Goal: Information Seeking & Learning: Learn about a topic

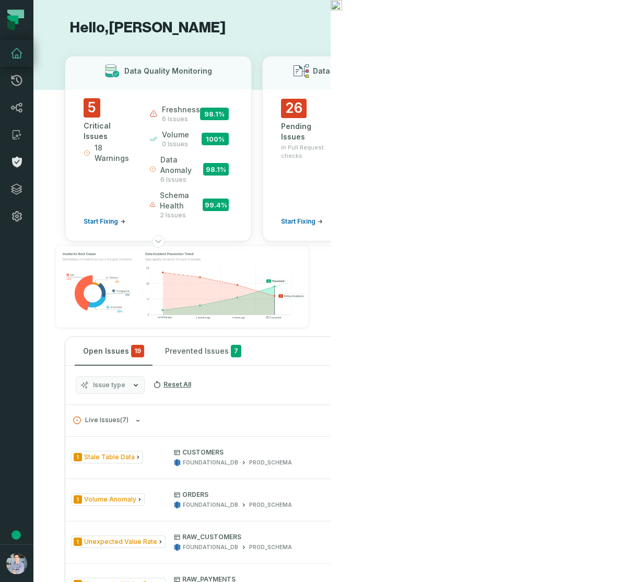
click at [14, 163] on icon at bounding box center [17, 162] width 10 height 11
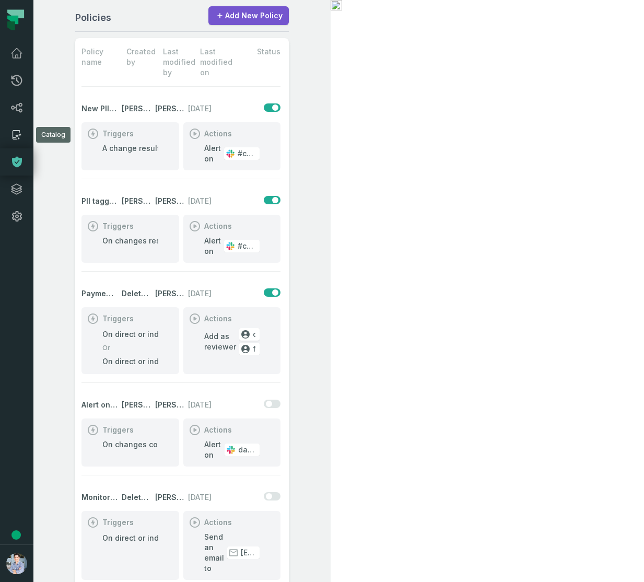
click at [15, 135] on icon at bounding box center [16, 135] width 13 height 13
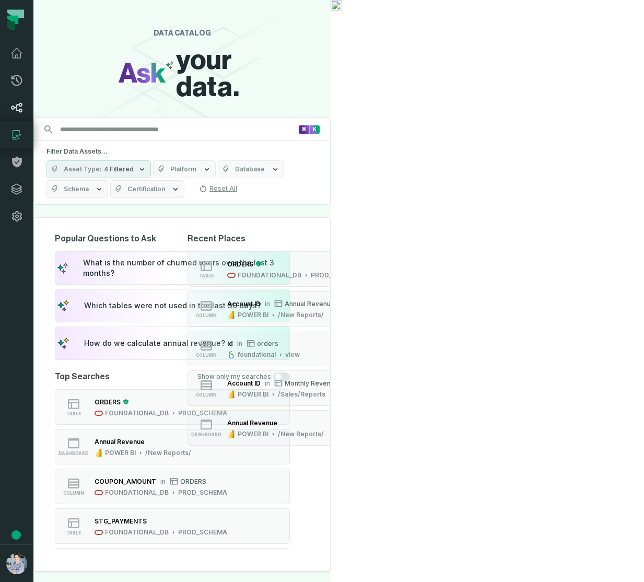
click at [21, 109] on icon at bounding box center [16, 107] width 11 height 9
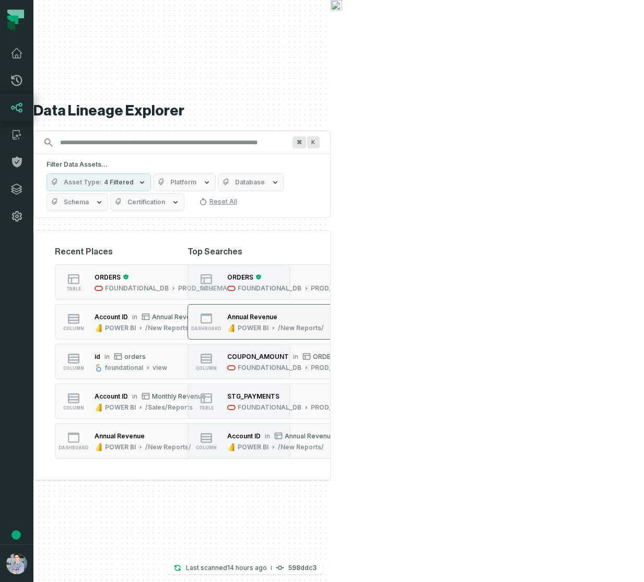
click at [399, 325] on button "dashboard Annual Revenue POWER BI /New Reports/" at bounding box center [305, 322] width 235 height 36
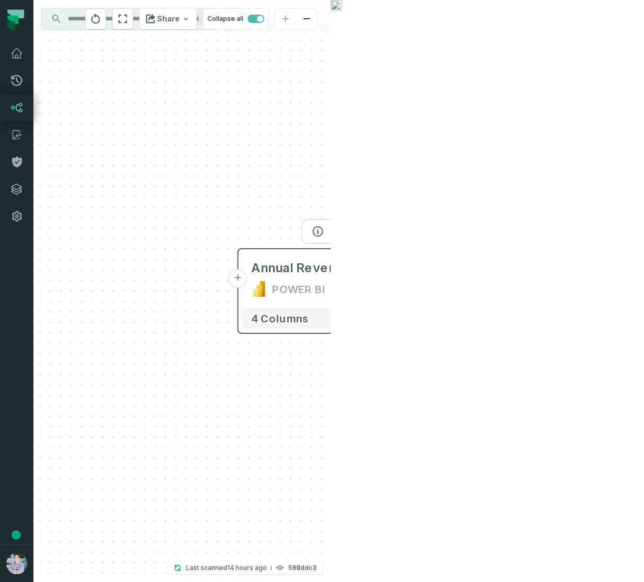
click at [236, 282] on button "+" at bounding box center [237, 278] width 19 height 19
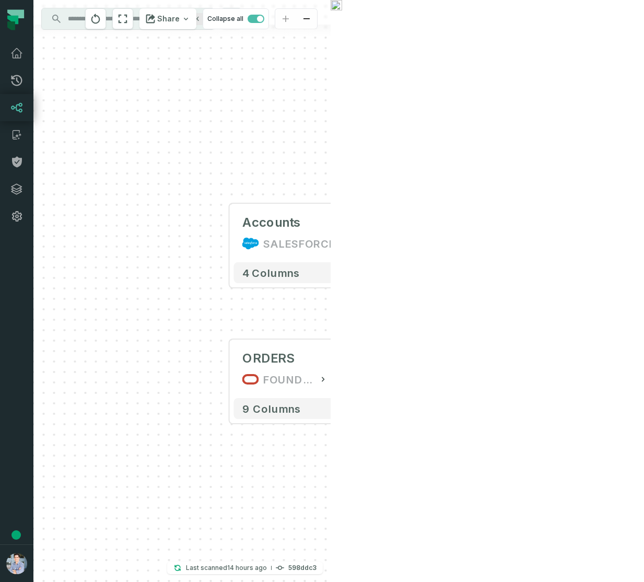
drag, startPoint x: 558, startPoint y: 227, endPoint x: 390, endPoint y: 202, distance: 169.6
click at [331, 202] on div "Accounts SALESFORCE + 4 columns + ORDERS FOUNDATIONAL_DB PROD_SCHEMA + 9 column…" at bounding box center [181, 291] width 297 height 582
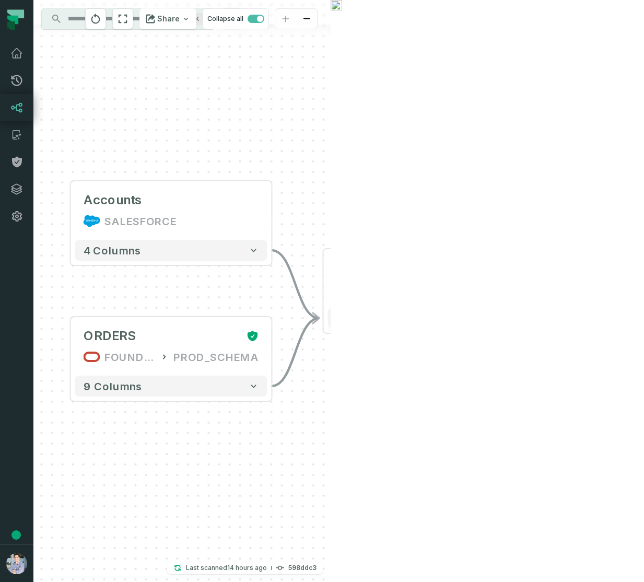
click at [14, 105] on icon at bounding box center [16, 107] width 13 height 13
click at [16, 108] on icon at bounding box center [16, 107] width 11 height 9
click at [18, 102] on icon at bounding box center [16, 107] width 13 height 13
click at [18, 106] on icon at bounding box center [16, 107] width 13 height 13
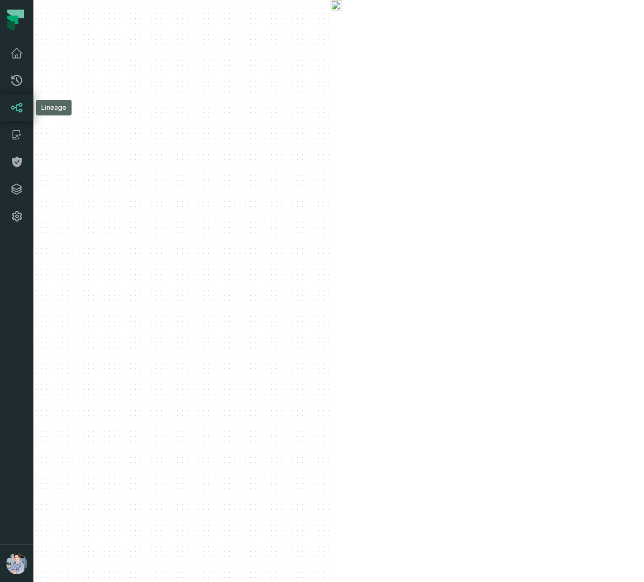
click at [19, 106] on icon at bounding box center [16, 107] width 13 height 13
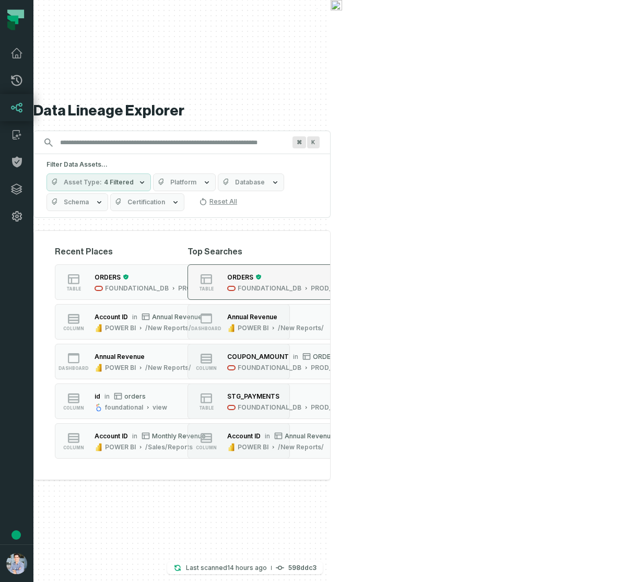
click at [302, 284] on div "FOUNDATIONAL_DB" at bounding box center [270, 288] width 64 height 8
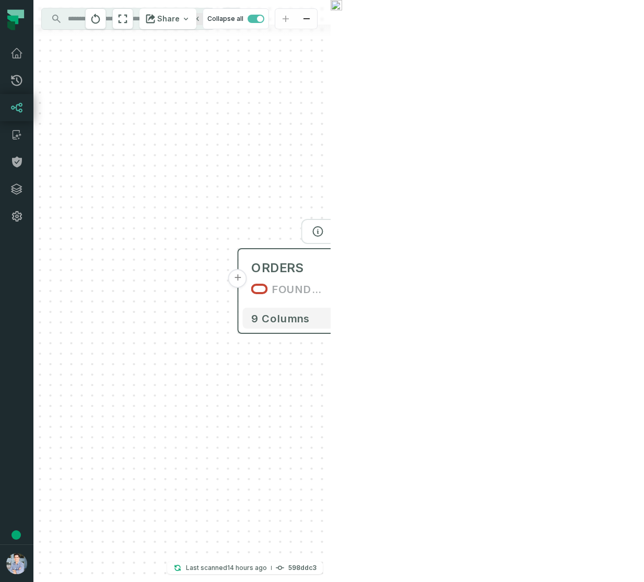
click at [239, 282] on button "+" at bounding box center [237, 278] width 19 height 19
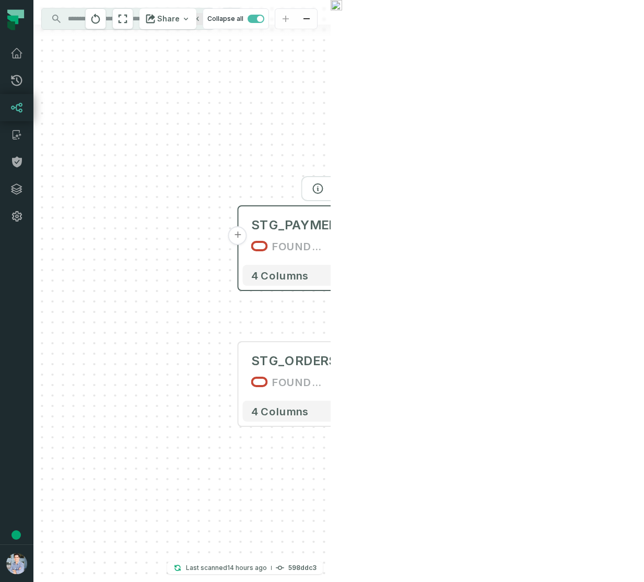
click at [239, 239] on button "+" at bounding box center [237, 235] width 19 height 19
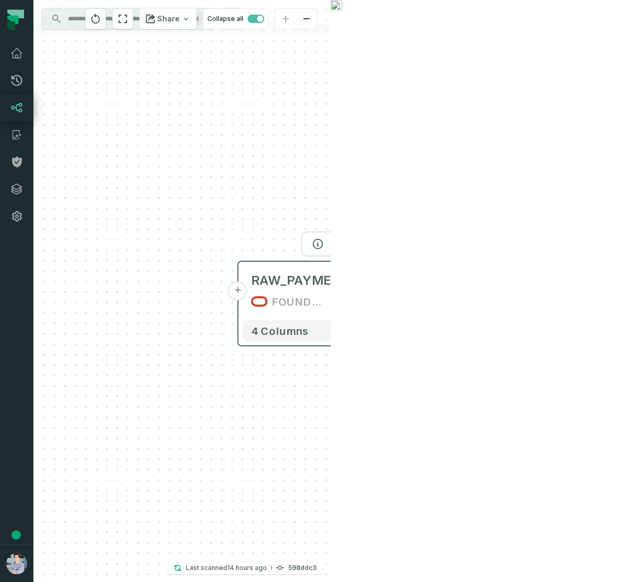
click at [236, 291] on button "+" at bounding box center [237, 291] width 19 height 19
click at [232, 295] on button "+" at bounding box center [237, 291] width 19 height 19
click at [236, 294] on button "+" at bounding box center [237, 291] width 19 height 19
click at [236, 291] on button "+" at bounding box center [237, 291] width 19 height 19
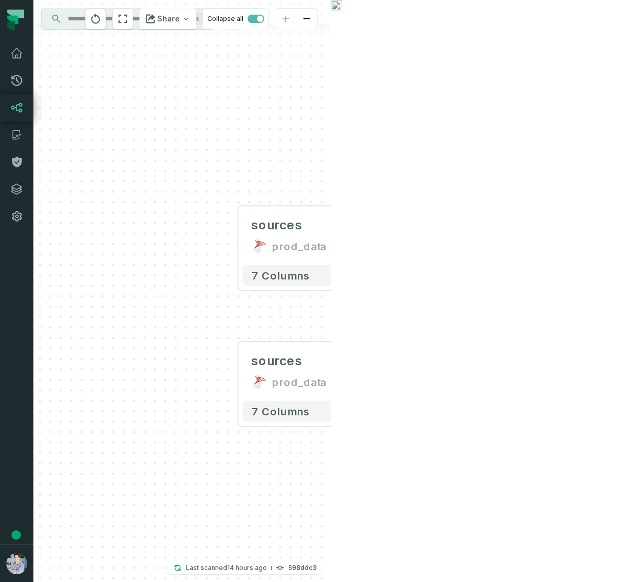
drag, startPoint x: 498, startPoint y: 172, endPoint x: 154, endPoint y: 137, distance: 345.8
click at [154, 137] on div "sources prod_data oracle_source - 7 columns sources prod_data prod_schema - 7 c…" at bounding box center [181, 291] width 297 height 582
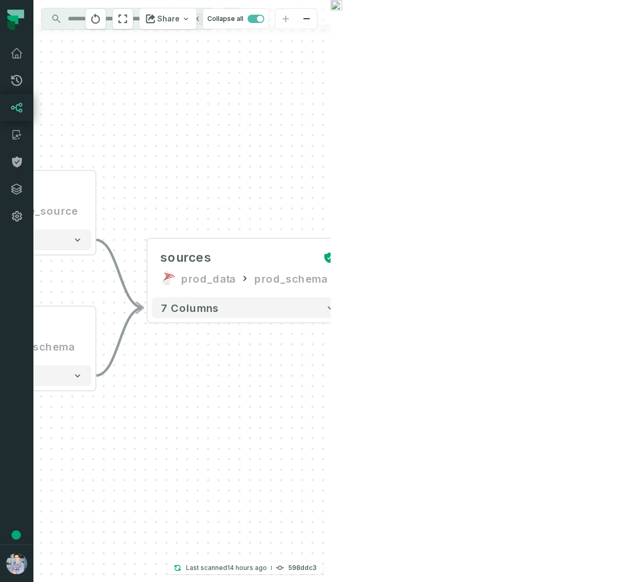
drag, startPoint x: 430, startPoint y: 125, endPoint x: 65, endPoint y: 106, distance: 365.3
click at [65, 106] on div "sources prod_data oracle_source - 7 columns sources prod_data prod_schema - 7 c…" at bounding box center [181, 291] width 297 height 582
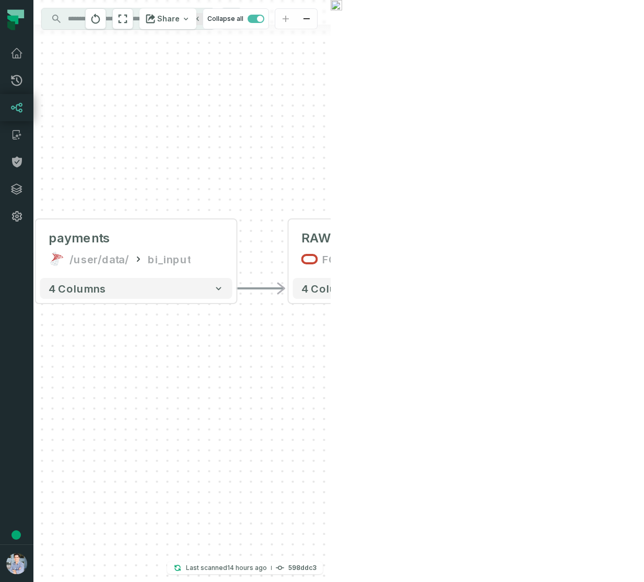
drag, startPoint x: 339, startPoint y: 162, endPoint x: 133, endPoint y: 209, distance: 211.4
click at [133, 209] on div "sources prod_data oracle_source - 7 columns sources prod_data prod_schema - 7 c…" at bounding box center [181, 291] width 297 height 582
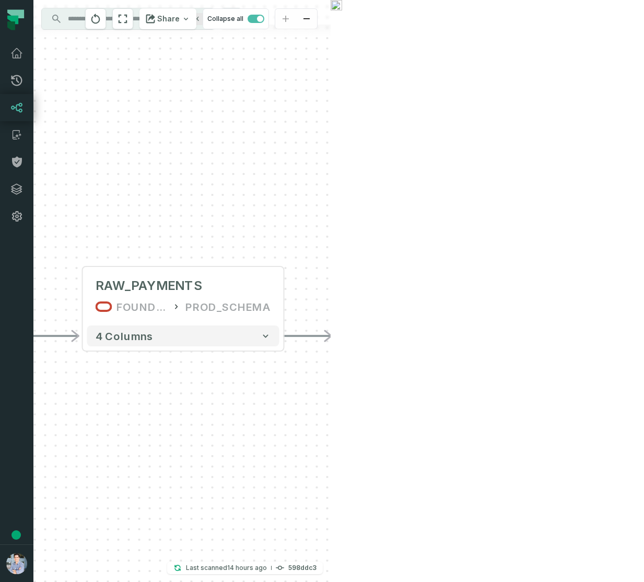
drag, startPoint x: 440, startPoint y: 227, endPoint x: 85, endPoint y: 132, distance: 367.4
click at [85, 132] on div "sources prod_data oracle_source - 7 columns sources prod_data prod_schema - 7 c…" at bounding box center [181, 291] width 297 height 582
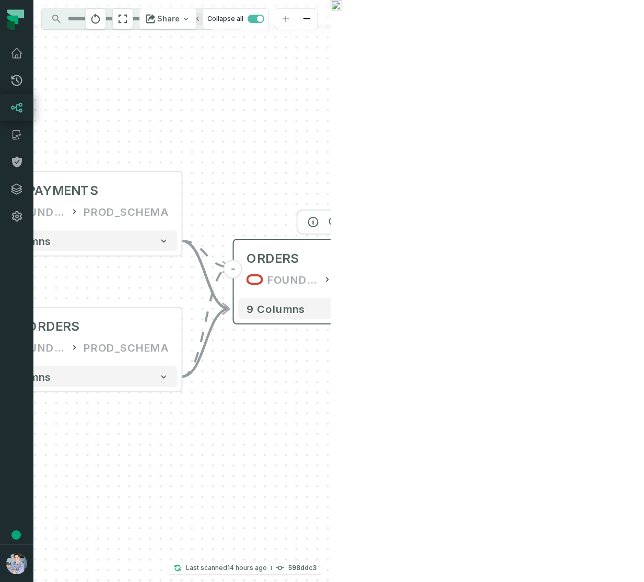
click at [434, 271] on button "+" at bounding box center [435, 269] width 19 height 19
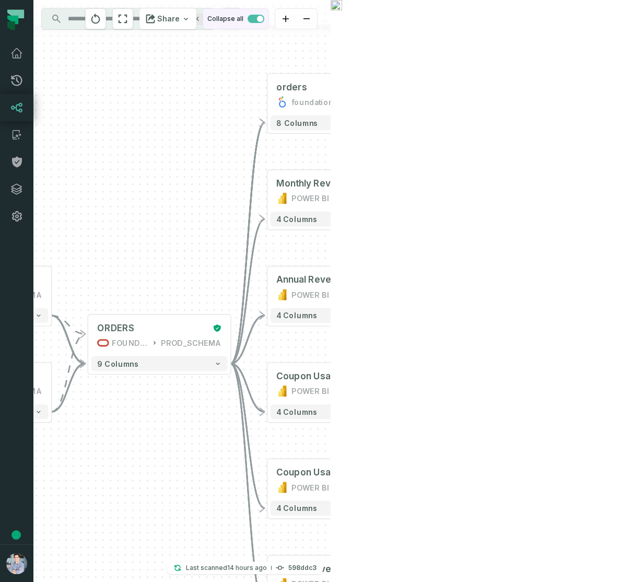
click at [264, 17] on span "button" at bounding box center [256, 19] width 17 height 8
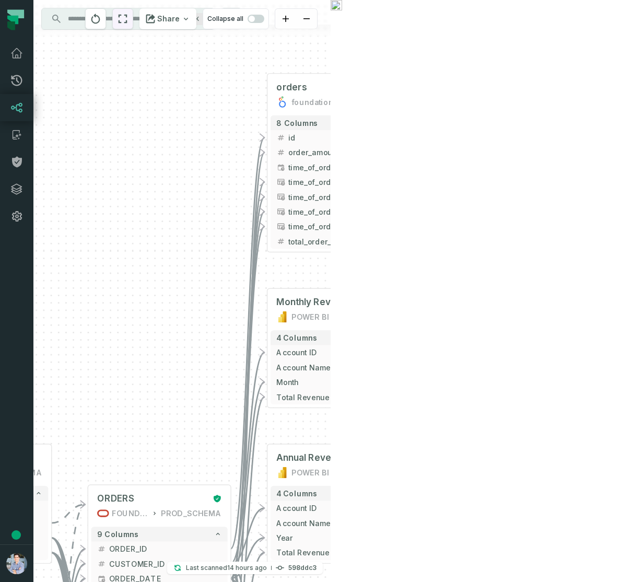
click at [129, 18] on icon "reset" at bounding box center [122, 19] width 11 height 13
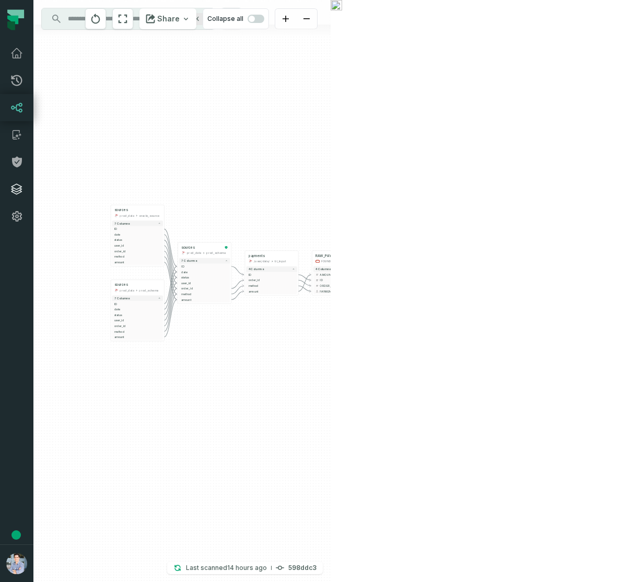
click at [18, 190] on icon at bounding box center [16, 189] width 13 height 13
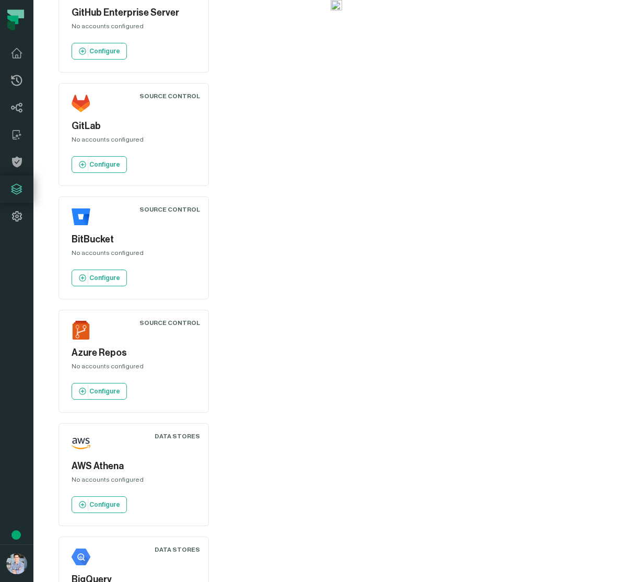
scroll to position [192, 0]
click at [15, 82] on icon at bounding box center [16, 80] width 13 height 13
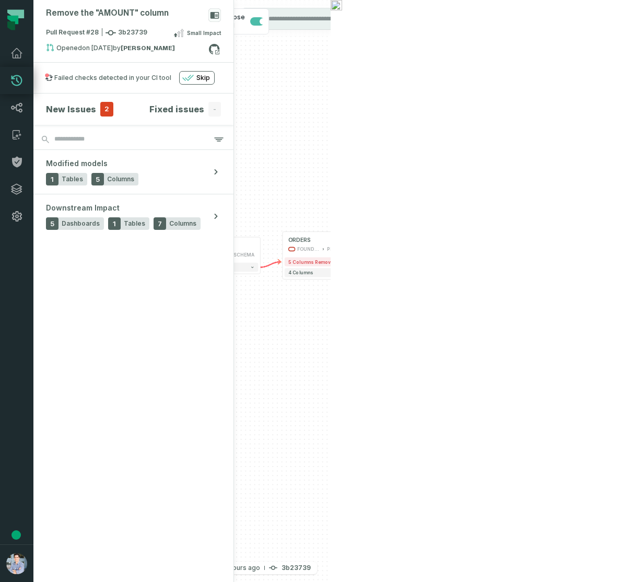
drag, startPoint x: 380, startPoint y: 220, endPoint x: 267, endPoint y: 185, distance: 118.2
click at [267, 185] on div "+ ORDERS FOUNDATIONAL_DB PROD_SCHEMA + 5 columns removed 4 columns + STG_PAYMEN…" at bounding box center [282, 291] width 97 height 582
click at [269, 26] on button "Collapse all" at bounding box center [240, 21] width 58 height 26
drag, startPoint x: 377, startPoint y: 89, endPoint x: 510, endPoint y: 83, distance: 132.9
click at [331, 83] on div "+ ORDERS FOUNDATIONAL_DB PROD_SCHEMA + 5 columns removed - CREDIT_CARD_AMOUNT -…" at bounding box center [282, 291] width 97 height 582
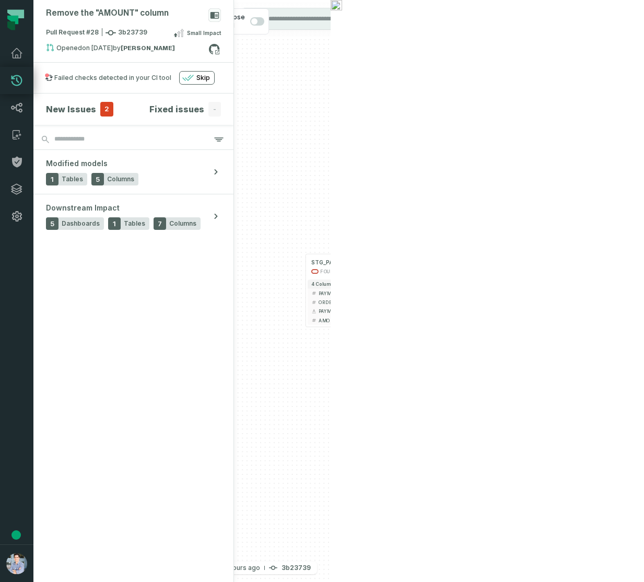
click at [554, 293] on button "Downstream Impact 6" at bounding box center [573, 285] width 87 height 22
click at [595, 285] on button "Downstream Impact 6" at bounding box center [574, 285] width 87 height 22
click at [598, 285] on icon "button" at bounding box center [601, 285] width 7 height 7
click at [605, 282] on button "Downstream Impact 6" at bounding box center [575, 285] width 87 height 22
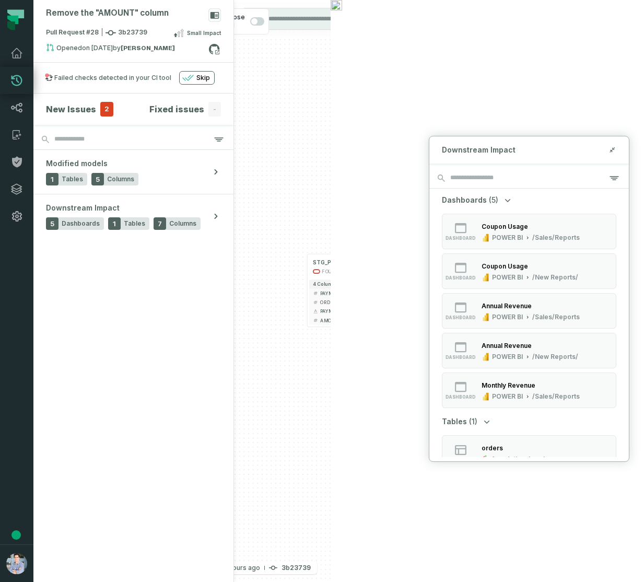
click at [331, 186] on div "+ ORDERS FOUNDATIONAL_DB PROD_SCHEMA + 5 columns removed - CREDIT_CARD_AMOUNT -…" at bounding box center [282, 291] width 97 height 582
click at [331, 98] on div "+ ORDERS FOUNDATIONAL_DB PROD_SCHEMA + 5 columns removed - CREDIT_CARD_AMOUNT -…" at bounding box center [282, 291] width 97 height 582
click at [606, 145] on div "Downstream Impact" at bounding box center [530, 149] width 200 height 27
click at [613, 152] on icon at bounding box center [612, 150] width 7 height 8
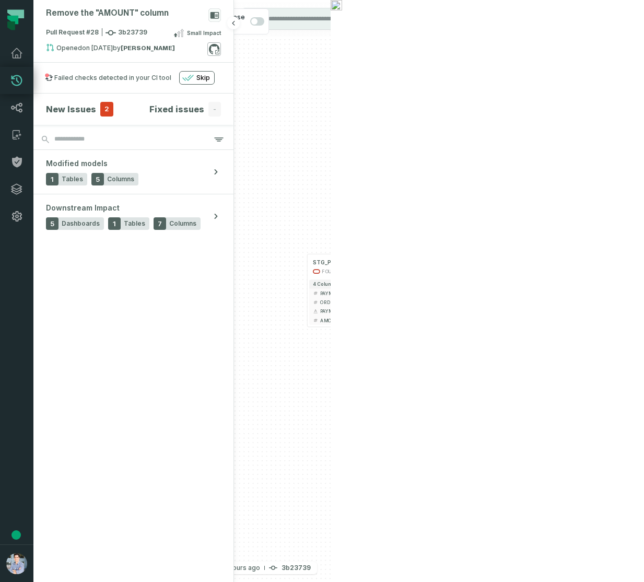
click at [211, 51] on icon at bounding box center [214, 49] width 10 height 10
click at [20, 50] on icon at bounding box center [16, 53] width 13 height 13
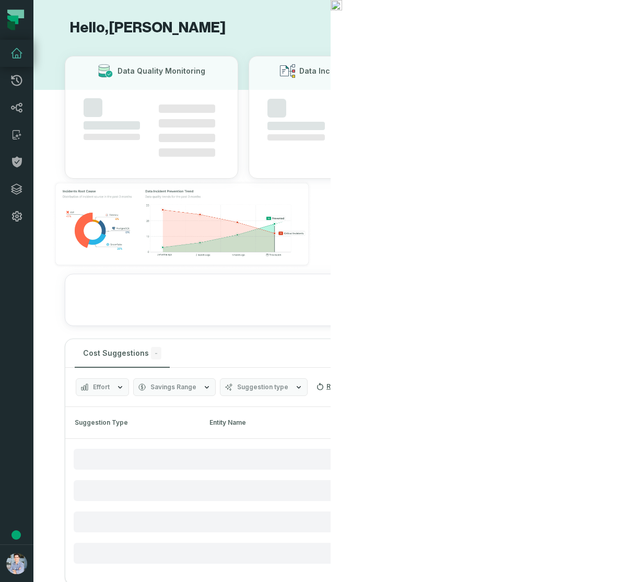
click at [15, 53] on icon at bounding box center [16, 53] width 13 height 13
